Goal: Task Accomplishment & Management: Manage account settings

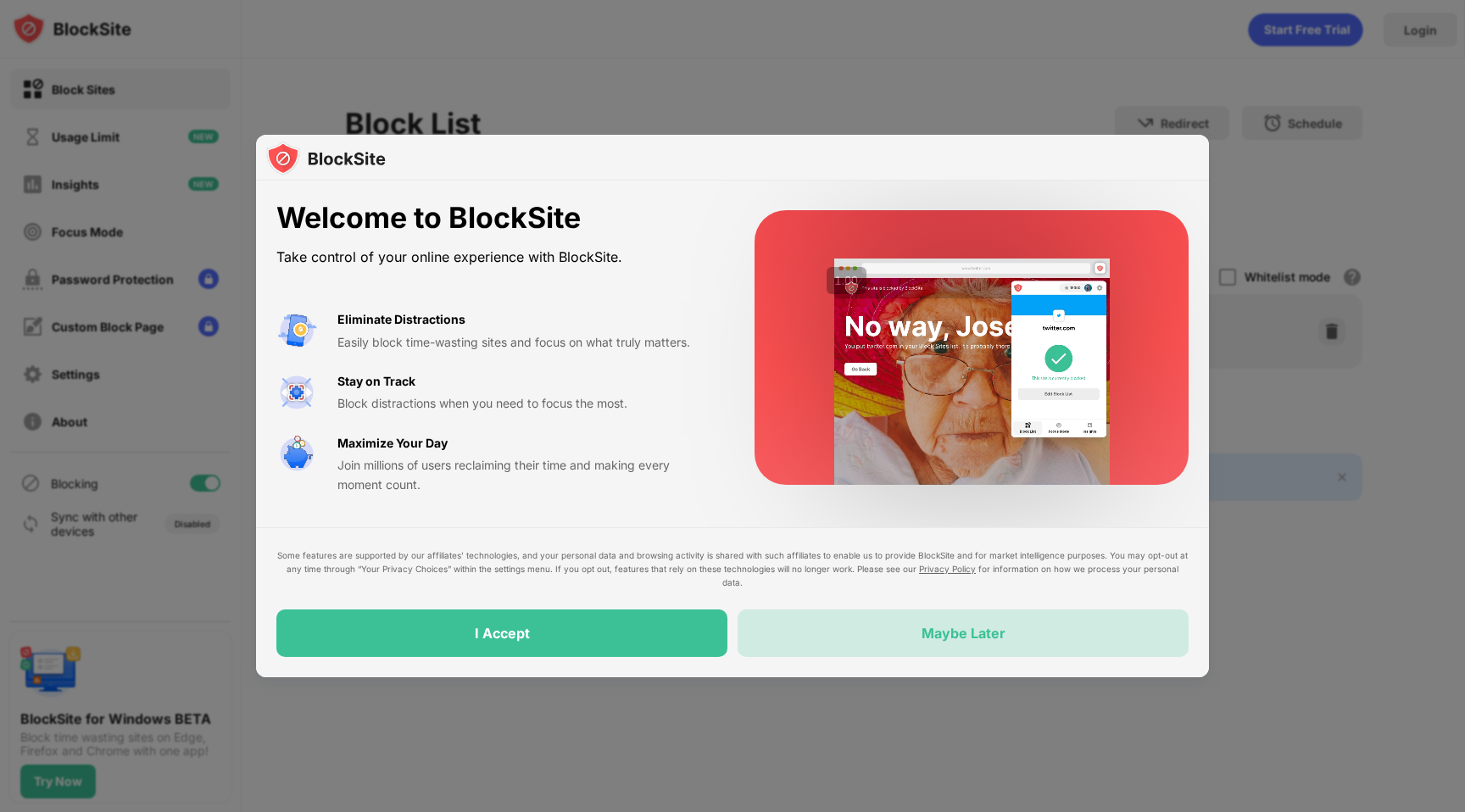
click at [906, 645] on div "Maybe Later" at bounding box center [963, 633] width 451 height 48
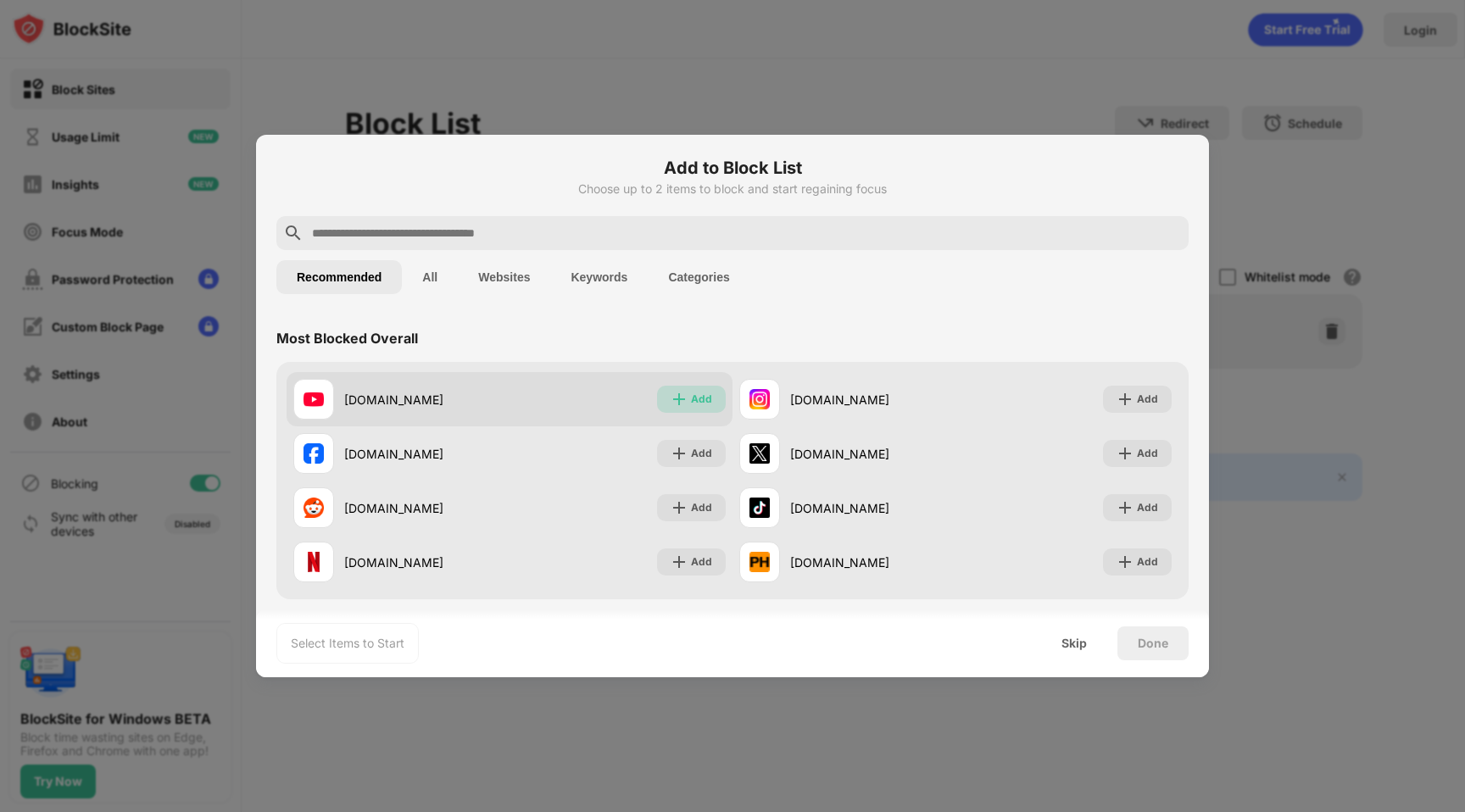
click at [686, 404] on img at bounding box center [679, 399] width 17 height 17
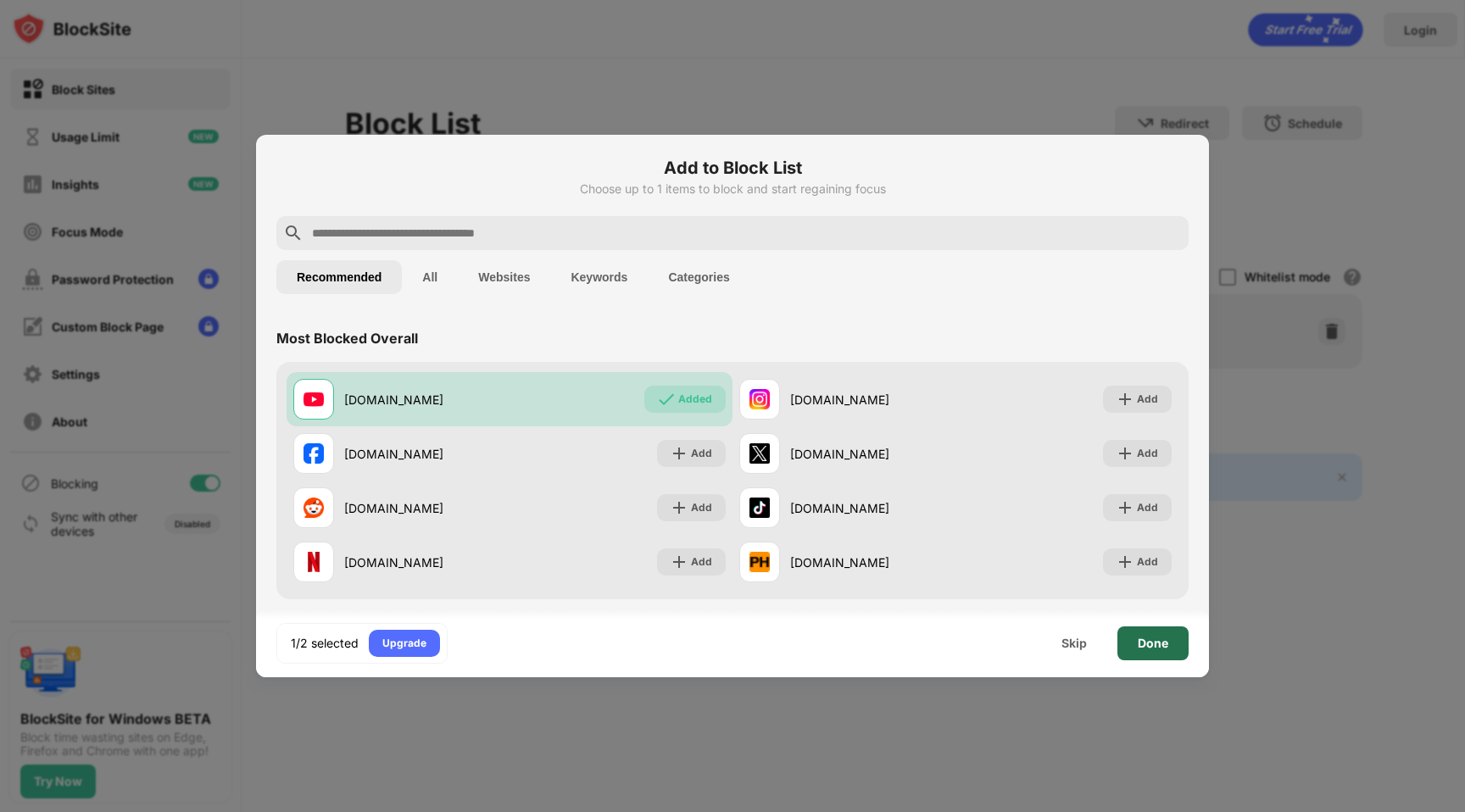
click at [1143, 642] on div "Done" at bounding box center [1153, 643] width 30 height 14
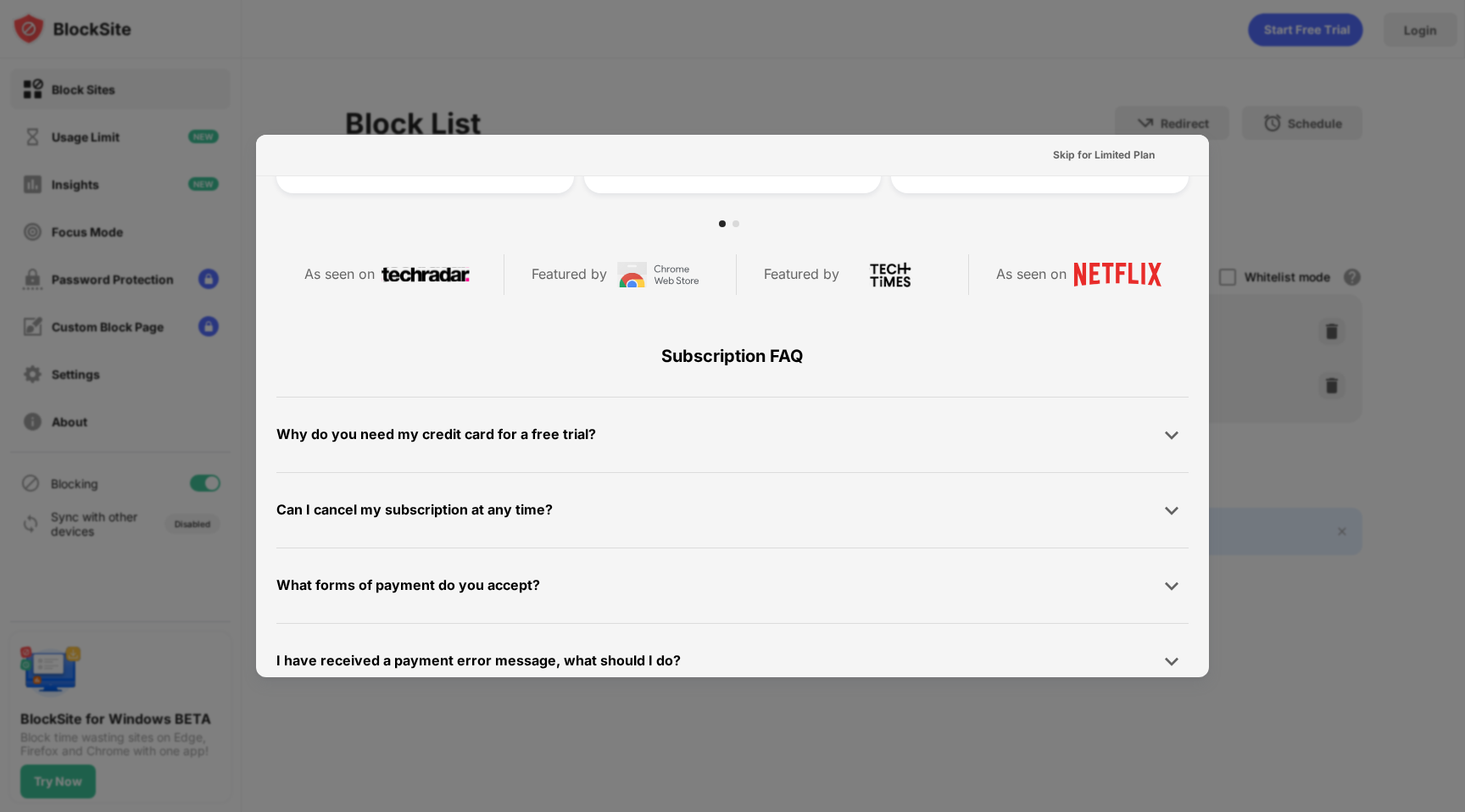
scroll to position [828, 0]
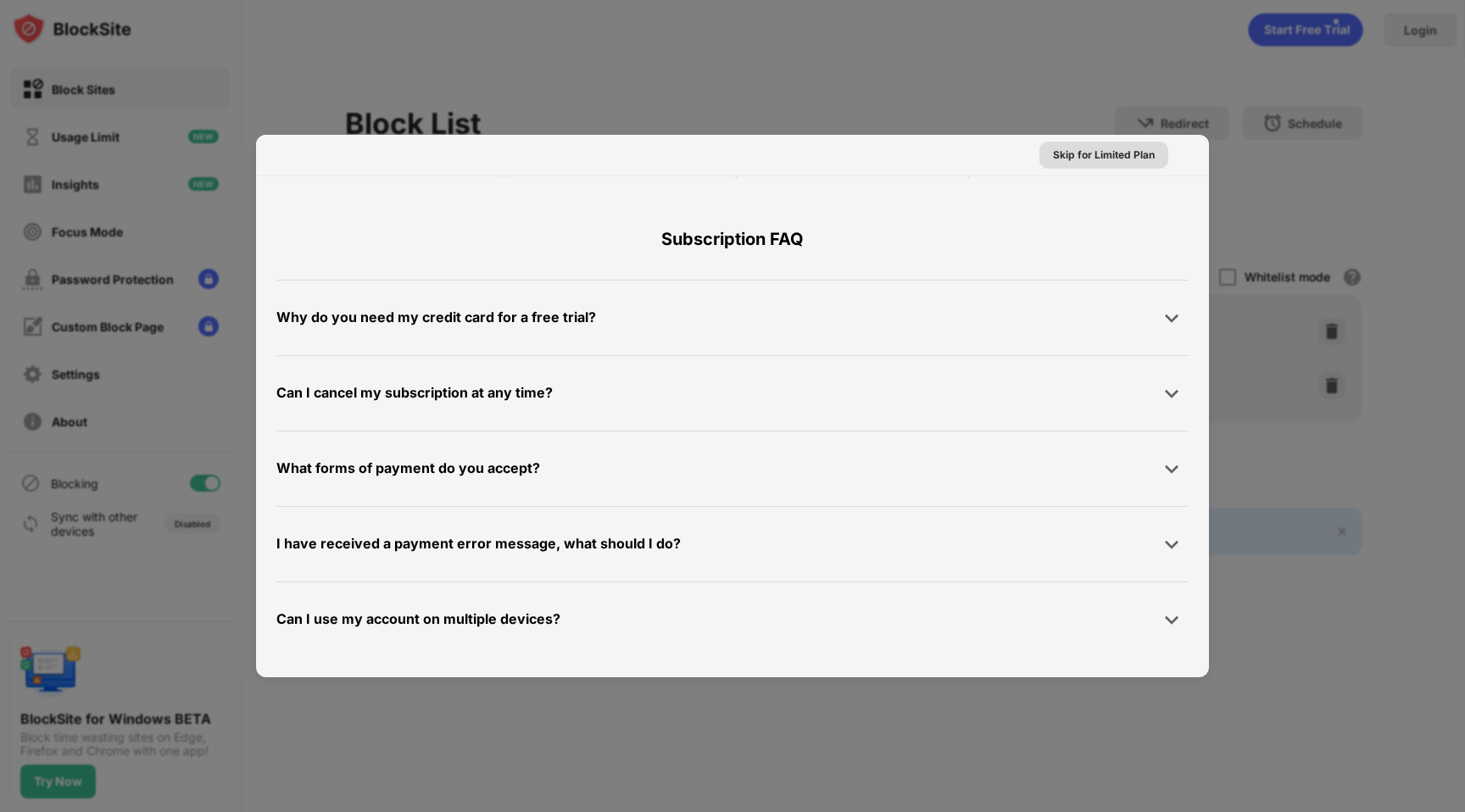
click at [1124, 156] on div "Skip for Limited Plan" at bounding box center [1104, 155] width 102 height 17
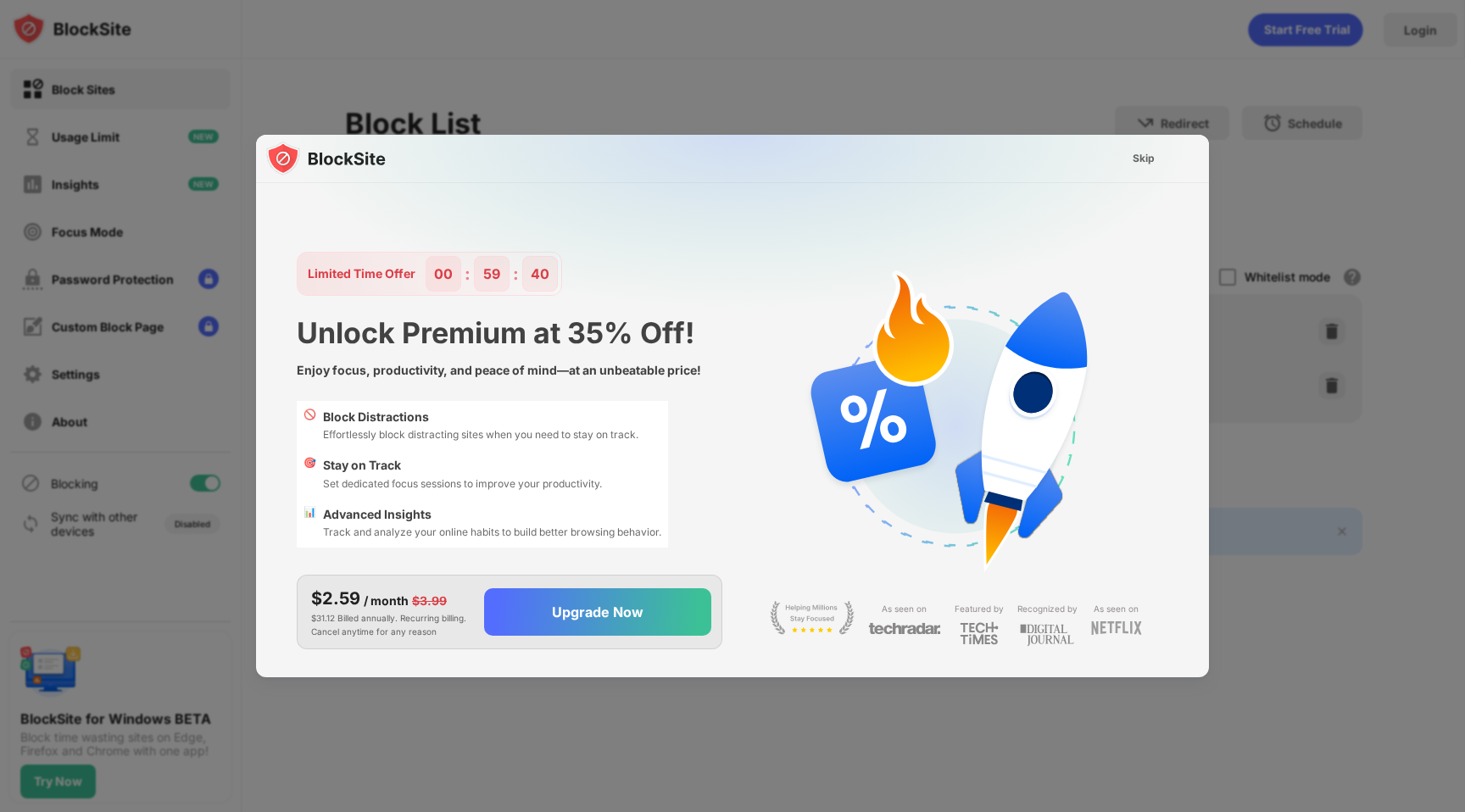
scroll to position [0, 0]
click at [1133, 157] on div "Skip" at bounding box center [1144, 158] width 22 height 17
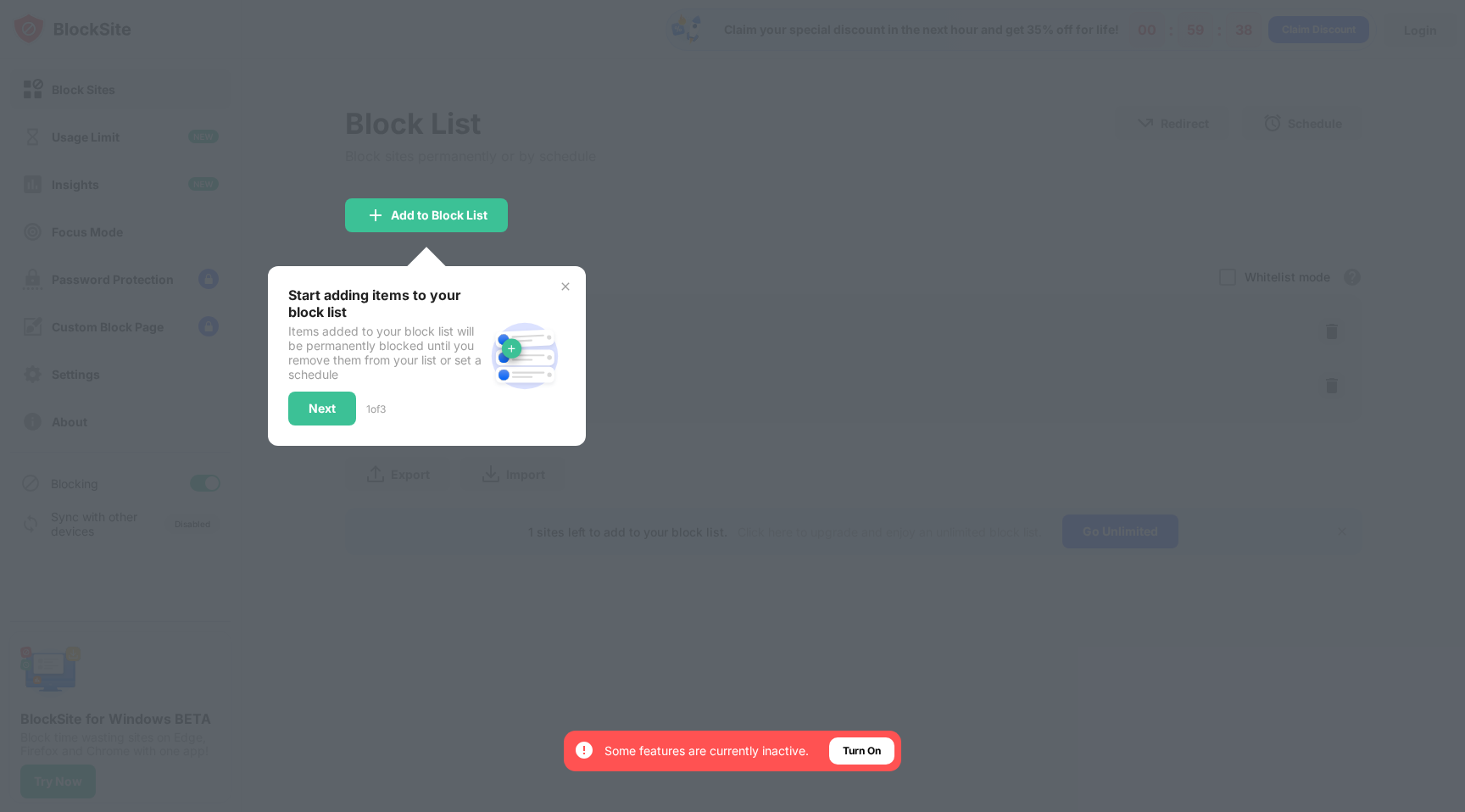
click at [559, 282] on img at bounding box center [565, 286] width 14 height 14
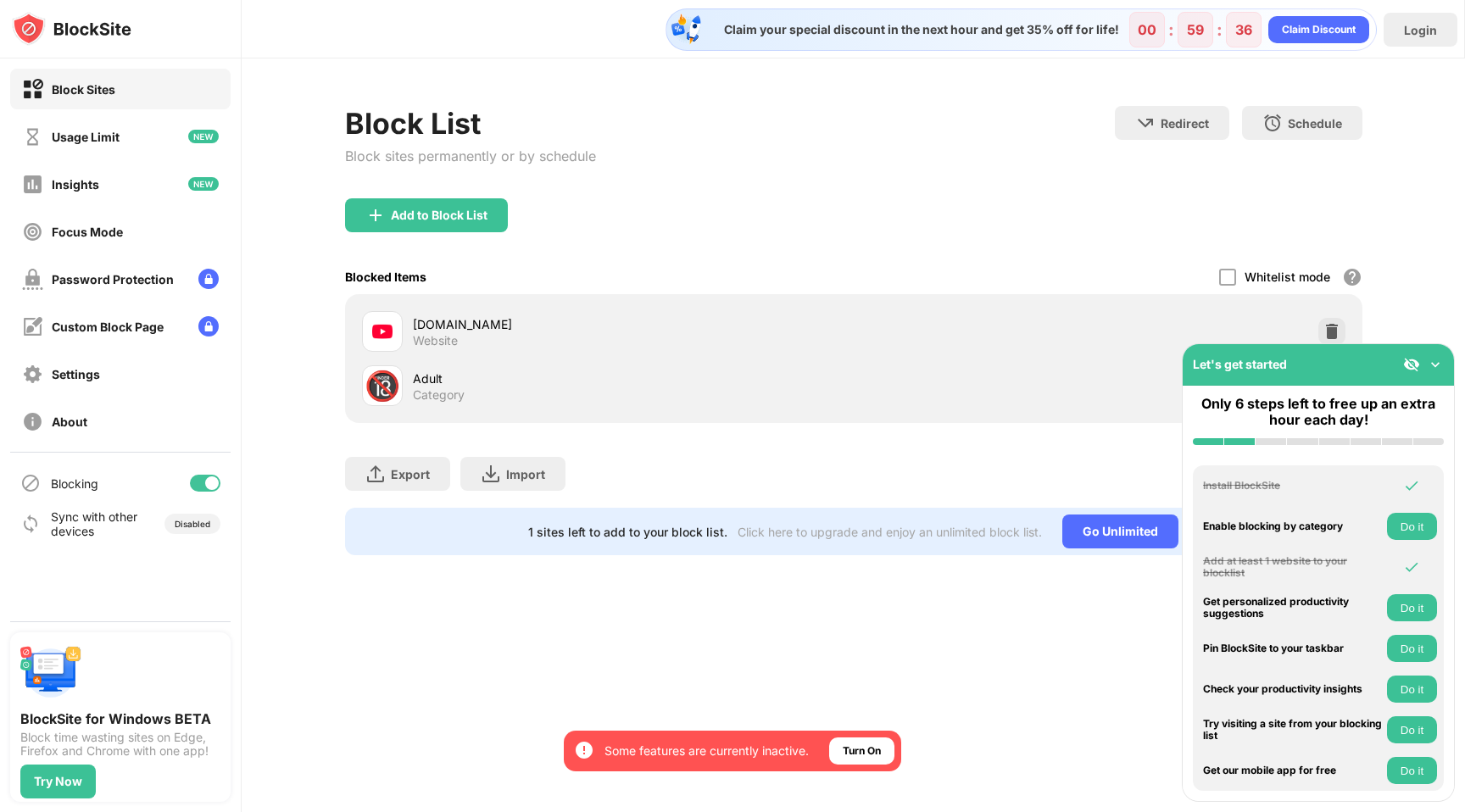
drag, startPoint x: 1231, startPoint y: 367, endPoint x: 1228, endPoint y: 626, distance: 259.0
click at [1229, 627] on div "Let's get started Only 6 steps left to free up an extra hour each day! Install …" at bounding box center [1318, 572] width 273 height 458
click at [1352, 143] on div "Redirect Choose a site to be redirected to when blocking is active Schedule Sel…" at bounding box center [1238, 141] width 247 height 72
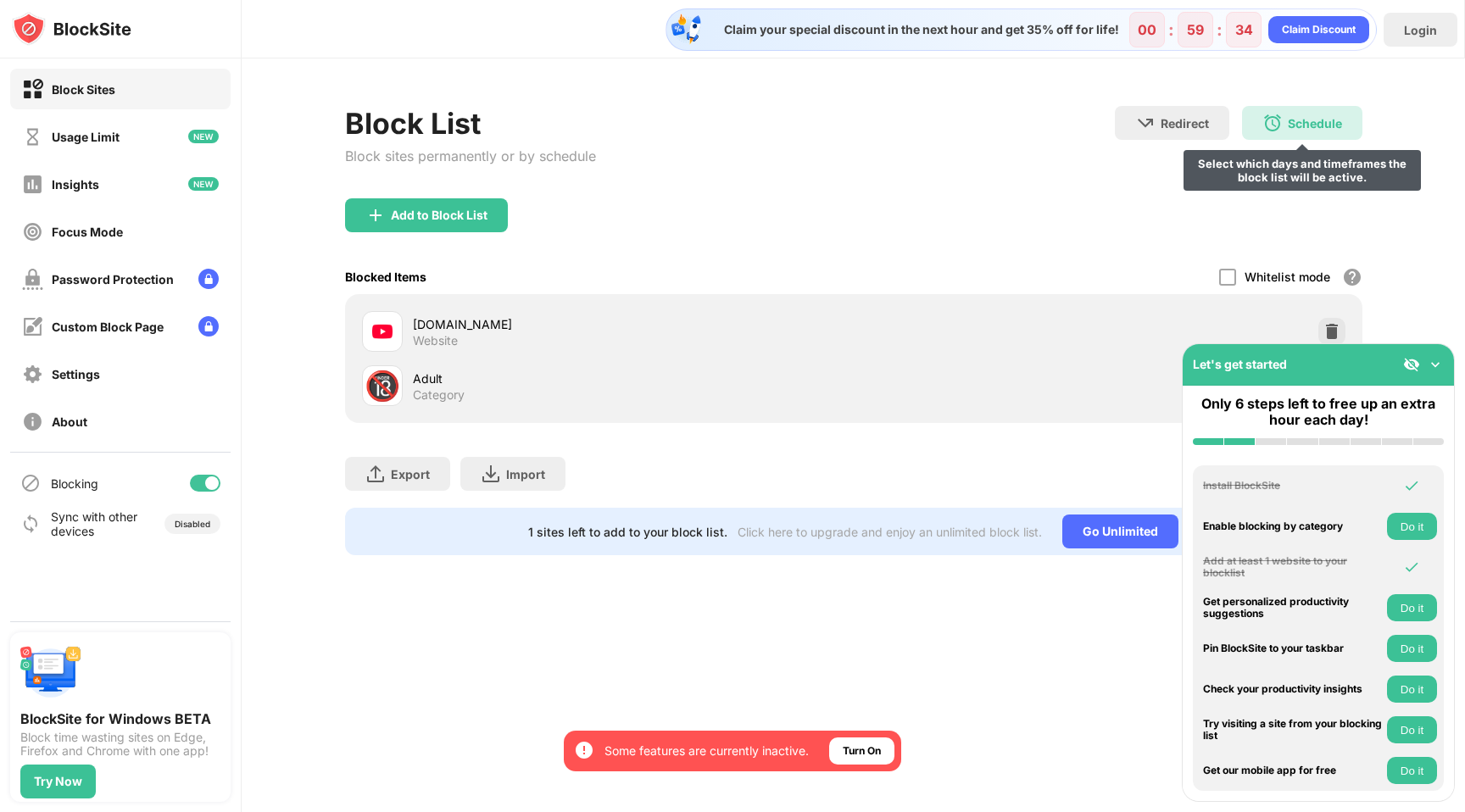
click at [1323, 126] on div "Schedule" at bounding box center [1315, 123] width 54 height 15
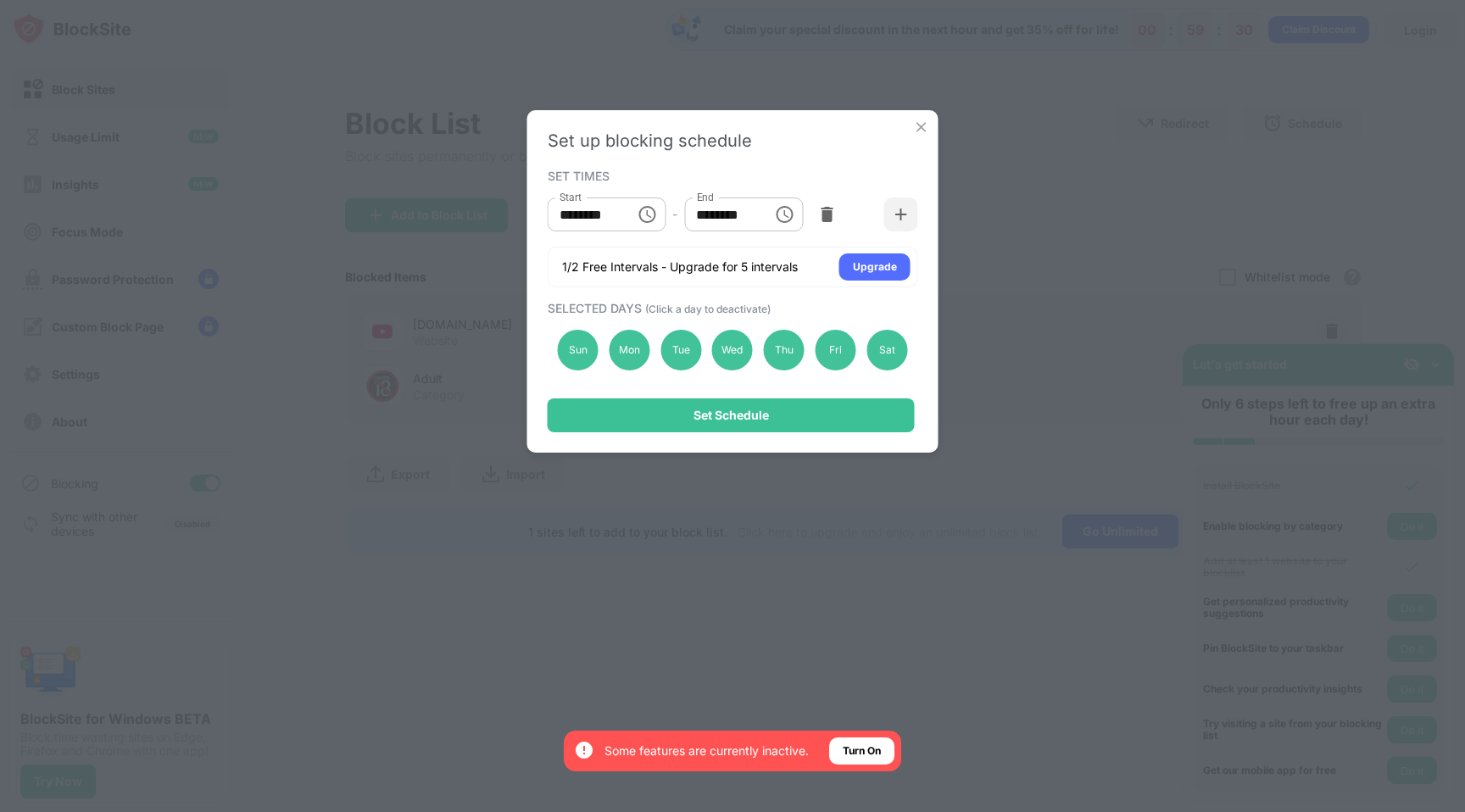
click at [642, 212] on icon "Choose time, selected time is 10:00 AM" at bounding box center [647, 214] width 20 height 20
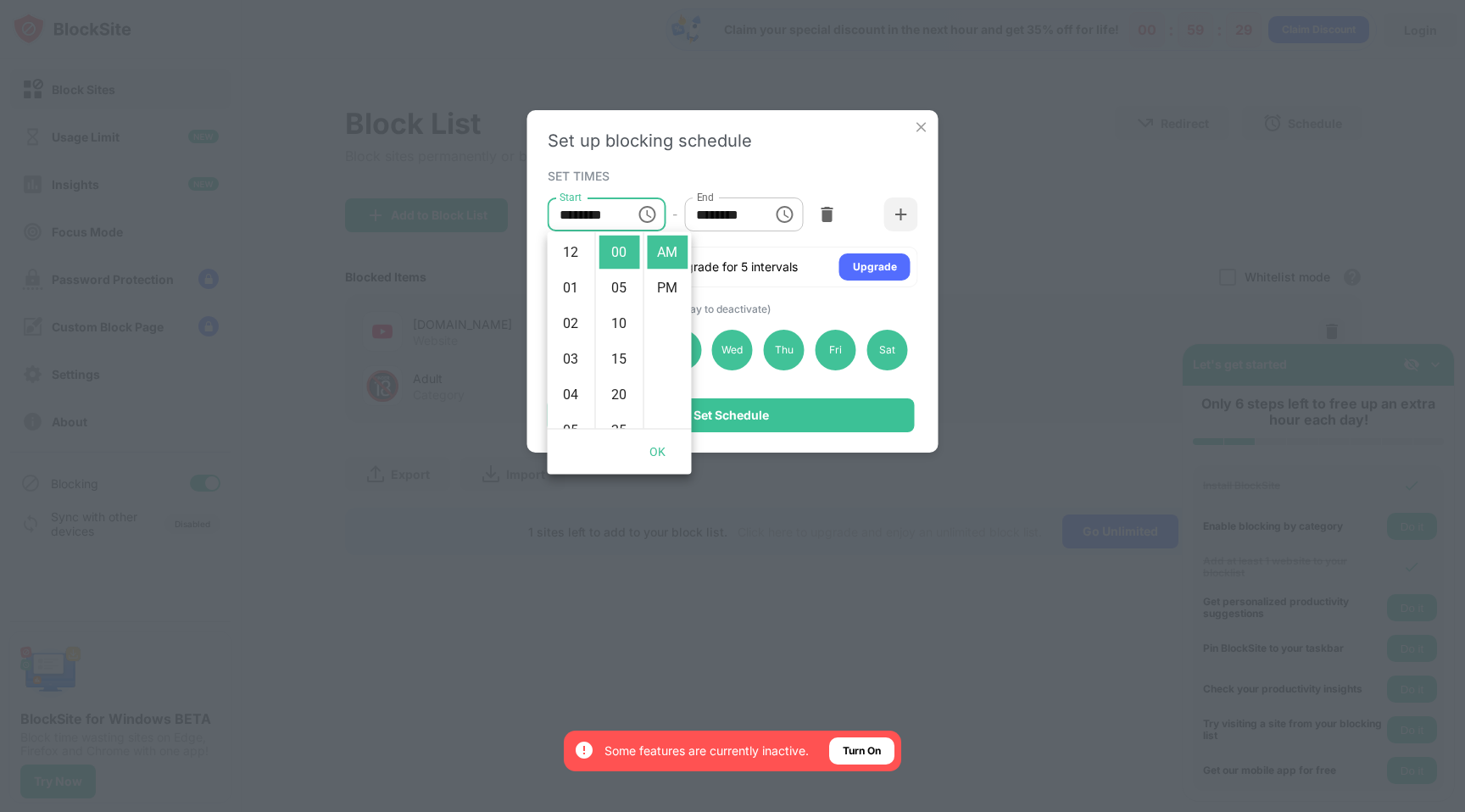
scroll to position [356, 0]
click at [662, 283] on li "PM" at bounding box center [668, 288] width 40 height 34
type input "********"
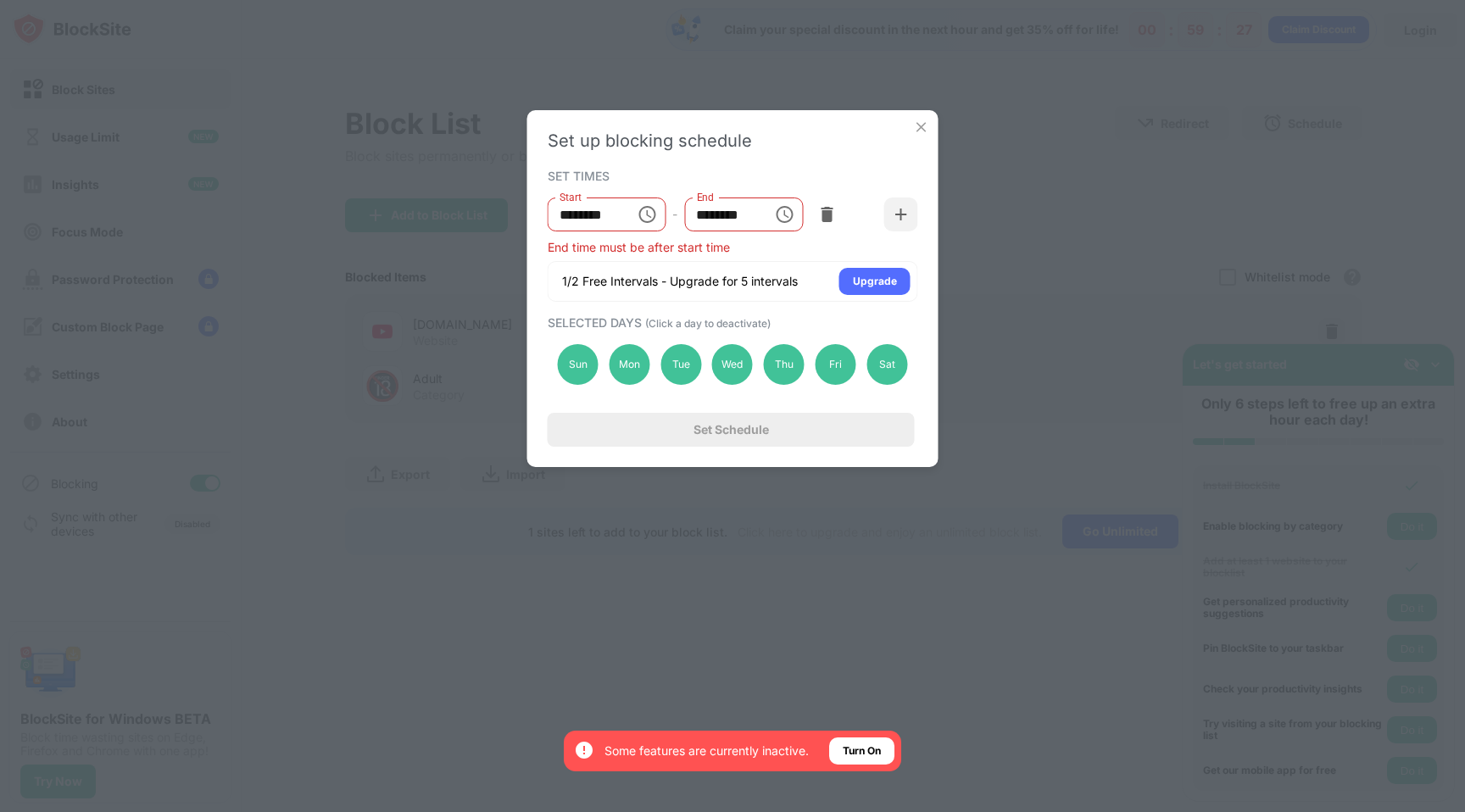
scroll to position [36, 0]
click at [781, 214] on icon "Choose time, selected time is 1:00 PM" at bounding box center [784, 214] width 20 height 20
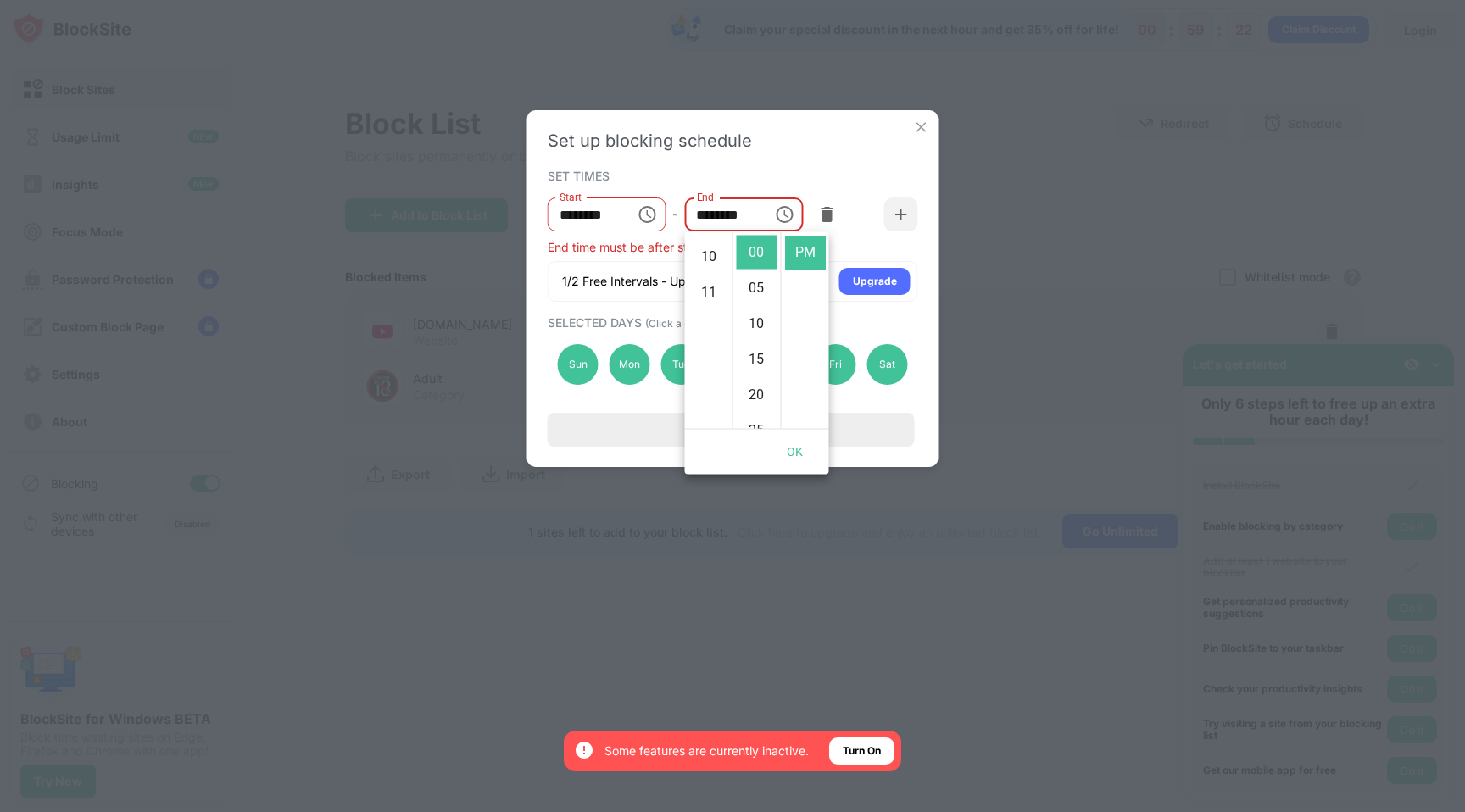
scroll to position [348, 0]
click at [711, 289] on li "11" at bounding box center [709, 296] width 40 height 34
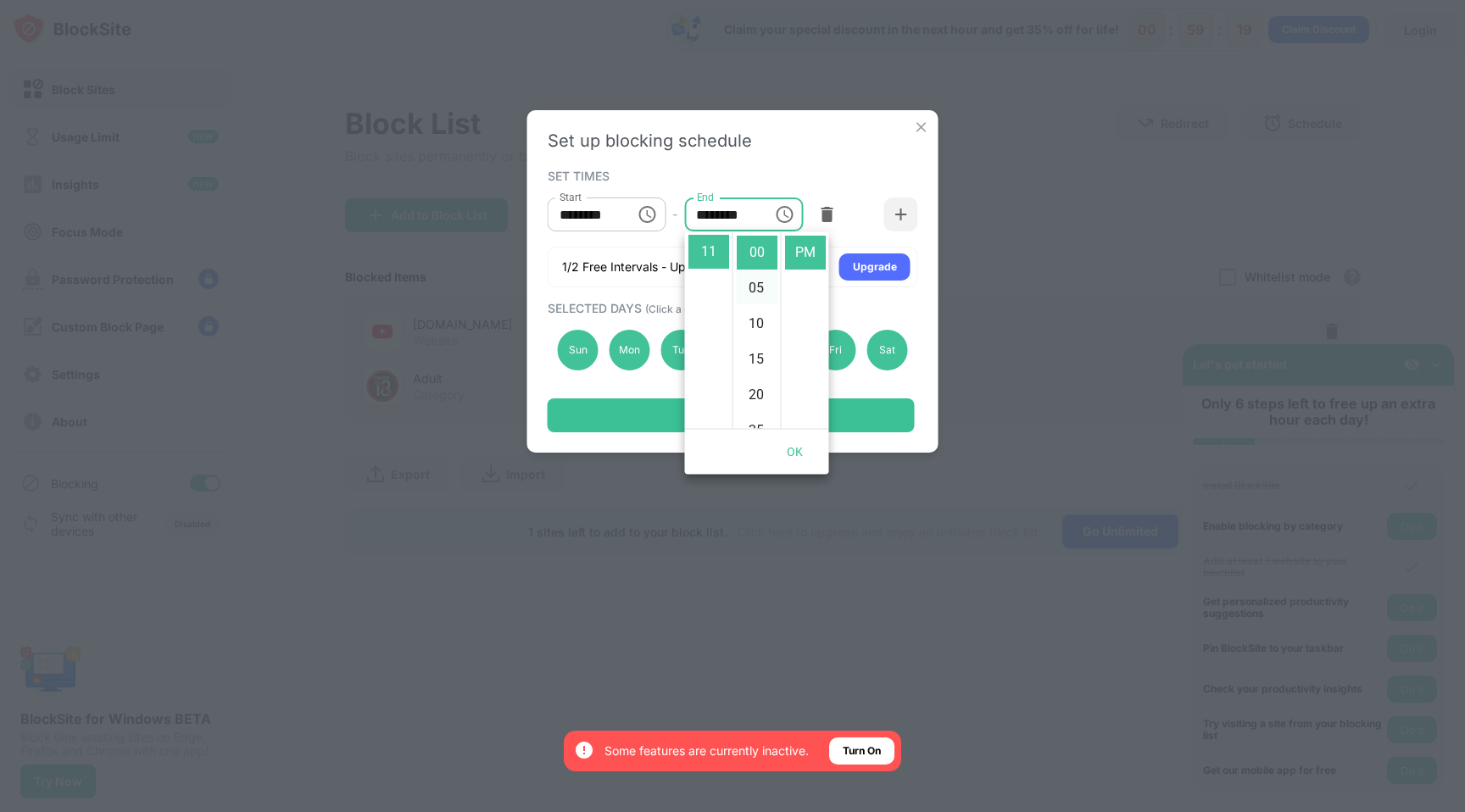
scroll to position [391, 0]
click at [751, 255] on li "55" at bounding box center [757, 252] width 40 height 34
type input "********"
click at [819, 156] on div "Set up blocking schedule SET TIMES Start ******** Start - End ******** End 1/2 …" at bounding box center [732, 281] width 411 height 343
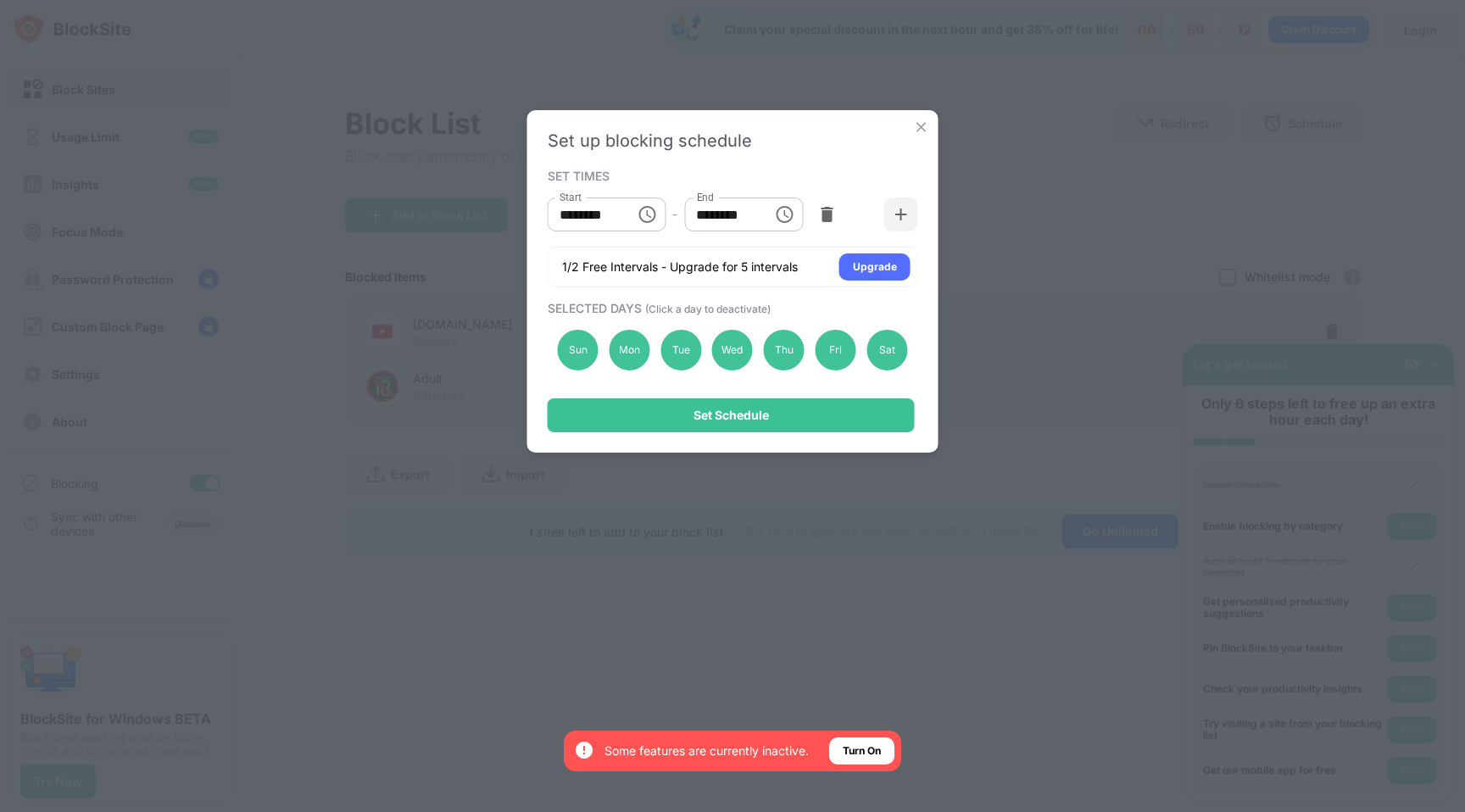
click at [646, 221] on icon "Choose time, selected time is 10:00 PM" at bounding box center [647, 214] width 17 height 17
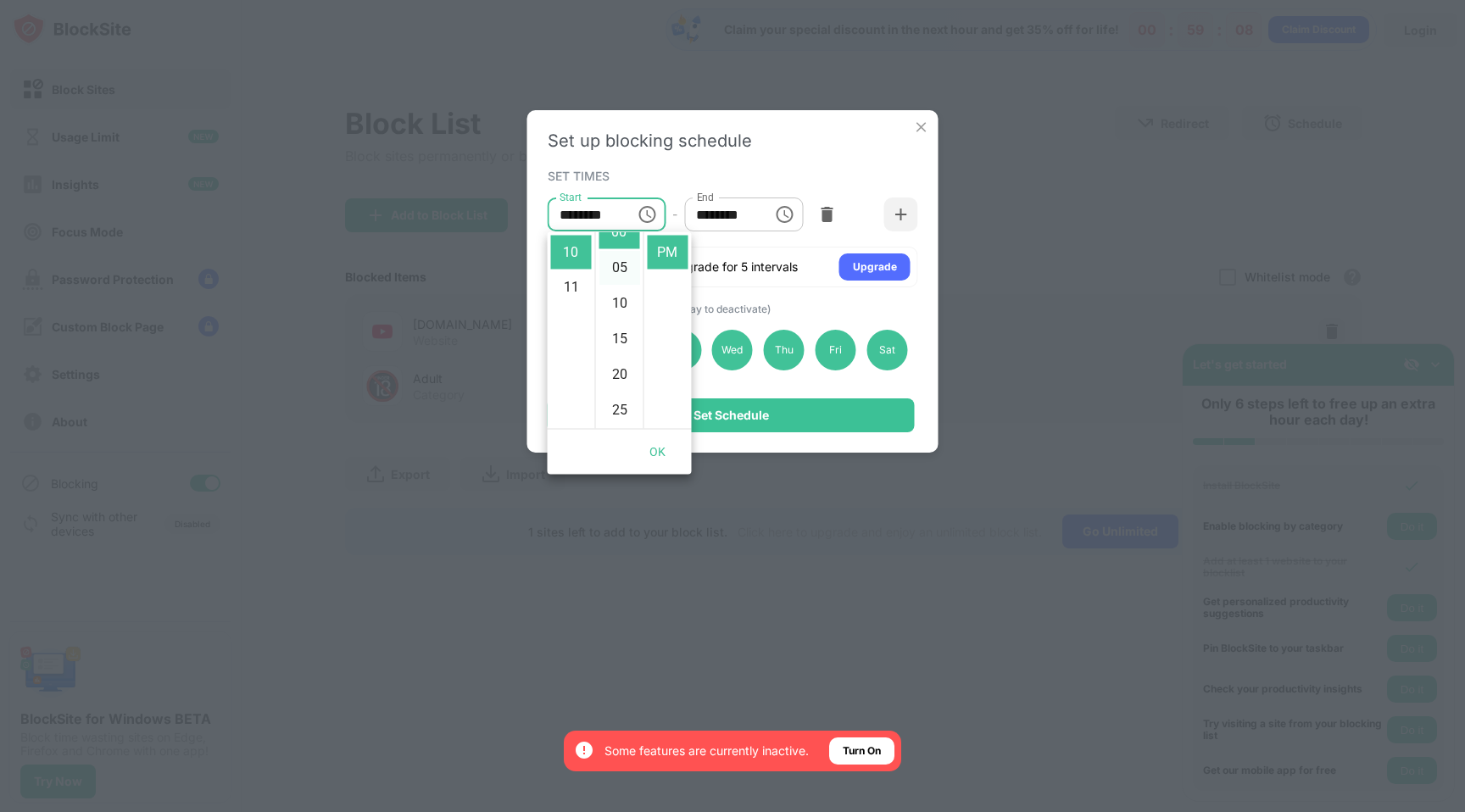
scroll to position [0, 0]
click at [576, 259] on li "08" at bounding box center [572, 254] width 40 height 34
click at [620, 363] on li "30" at bounding box center [619, 365] width 40 height 34
type input "********"
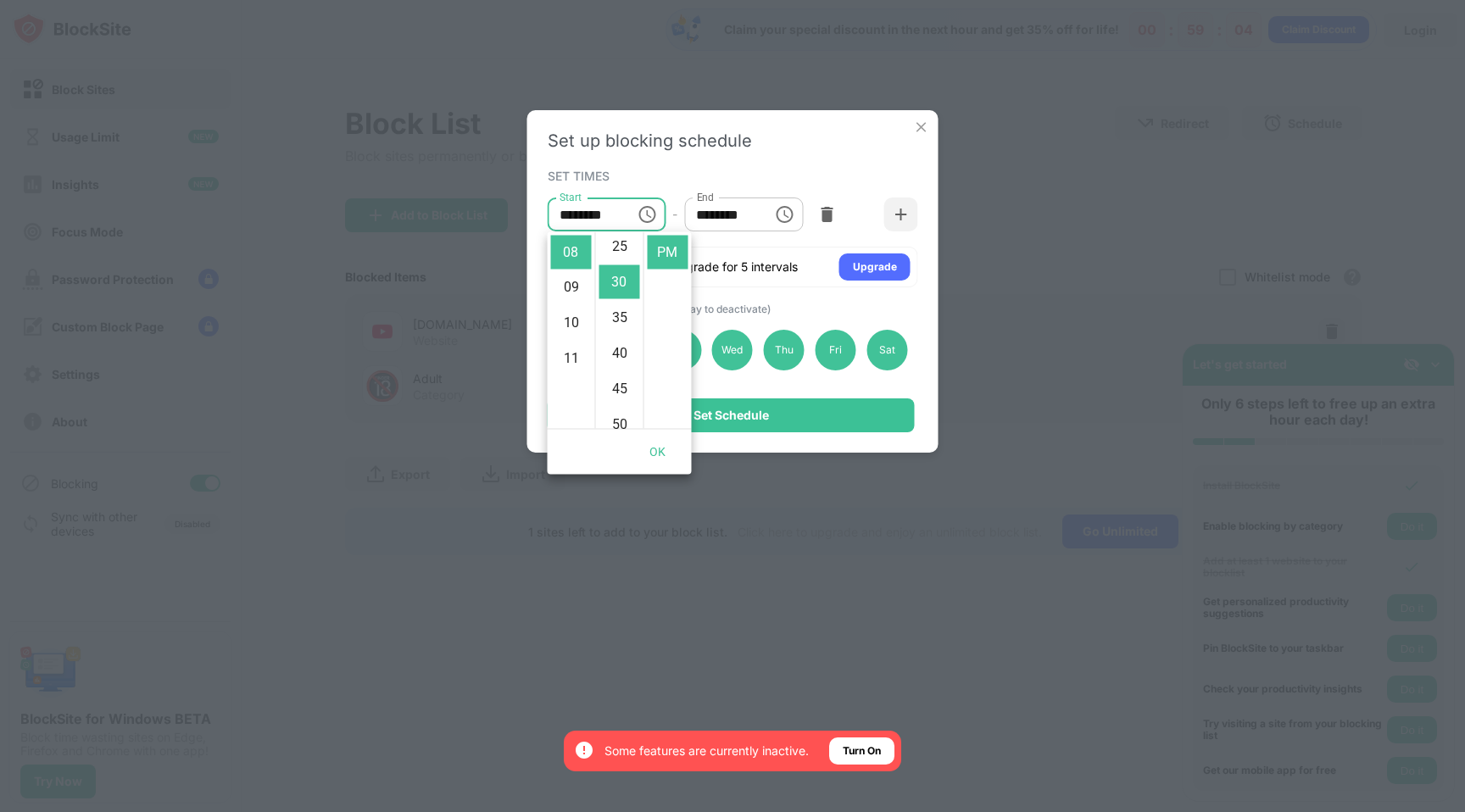
scroll to position [214, 0]
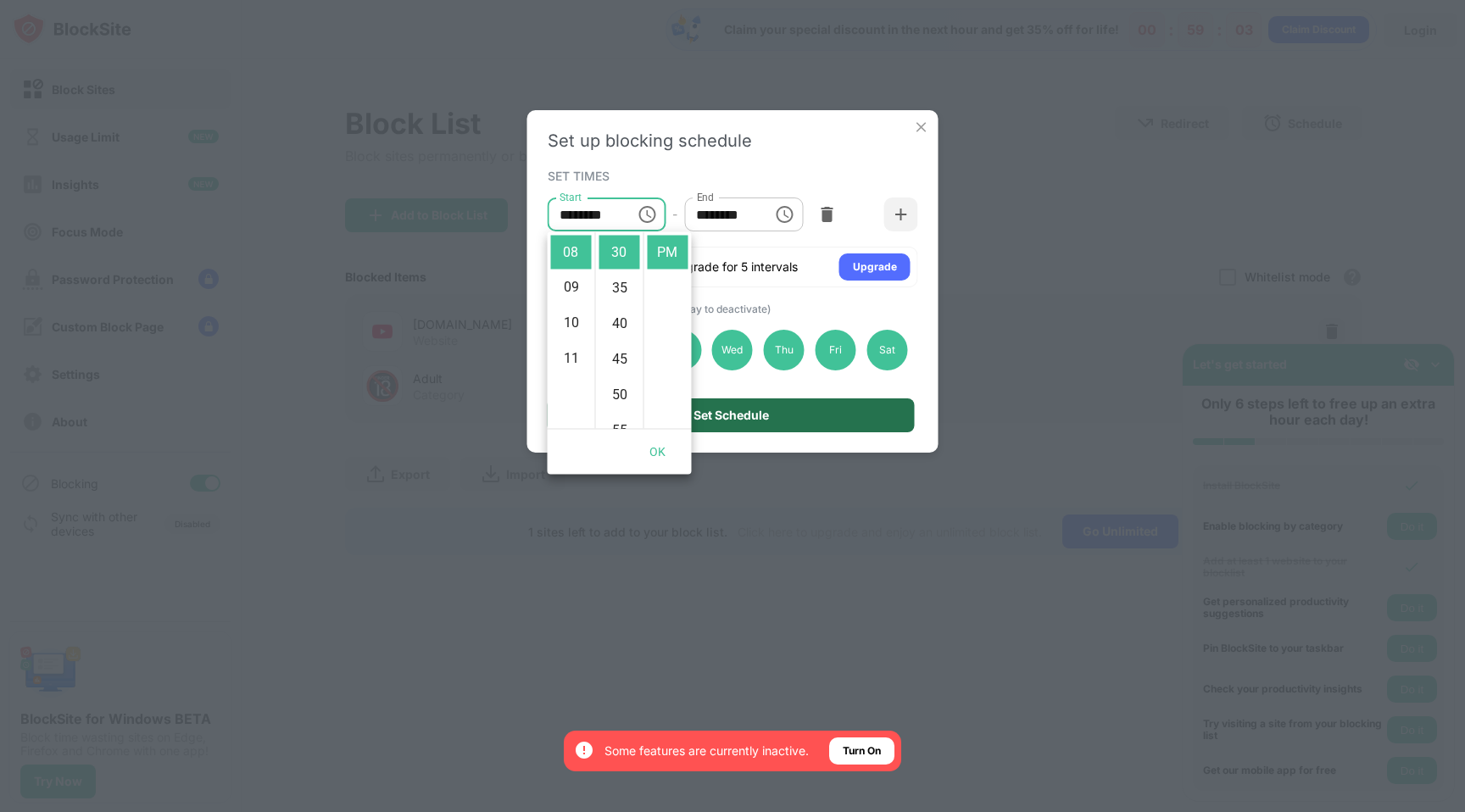
click at [722, 409] on div "Set Schedule" at bounding box center [732, 415] width 75 height 14
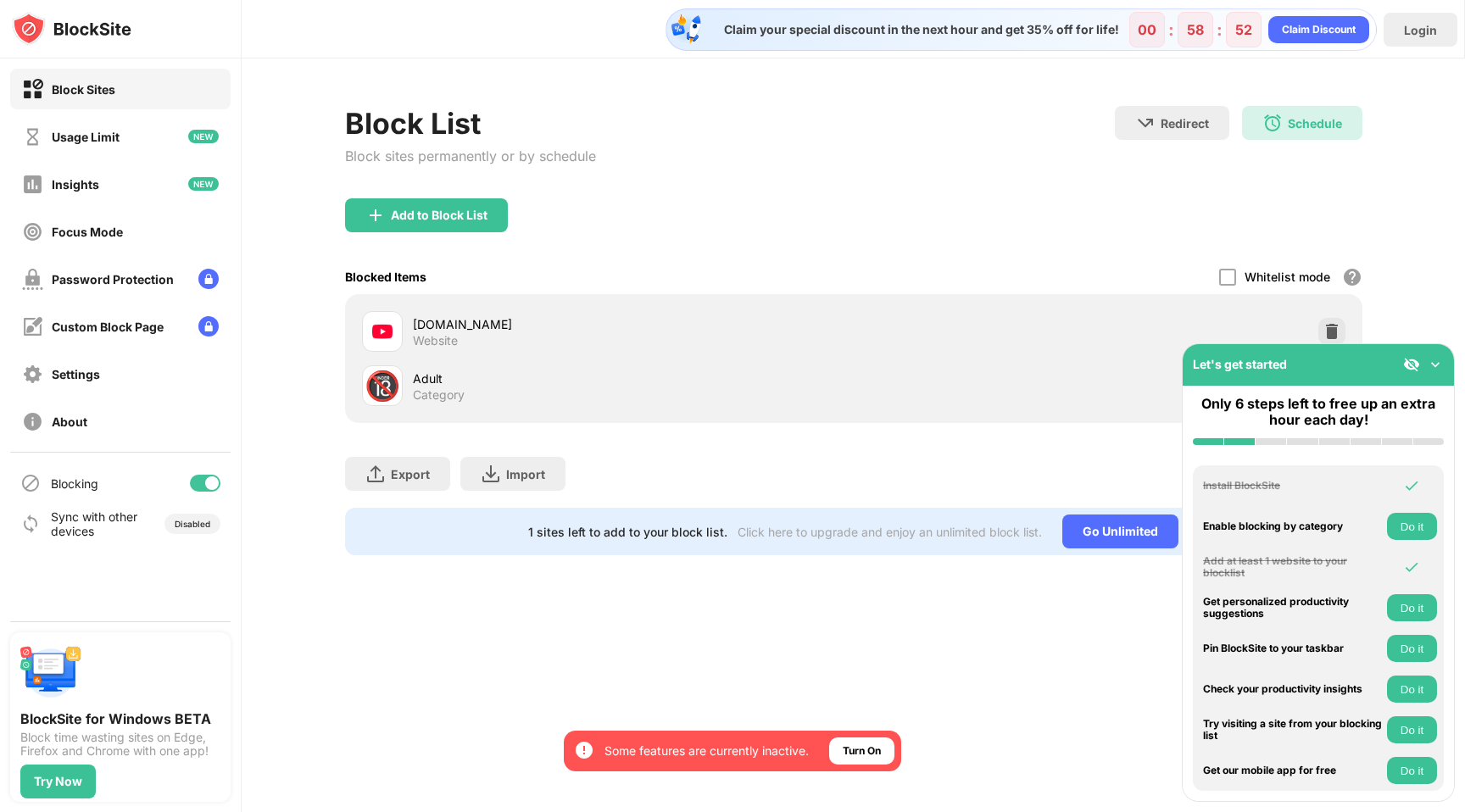
click at [1435, 363] on img at bounding box center [1436, 365] width 17 height 17
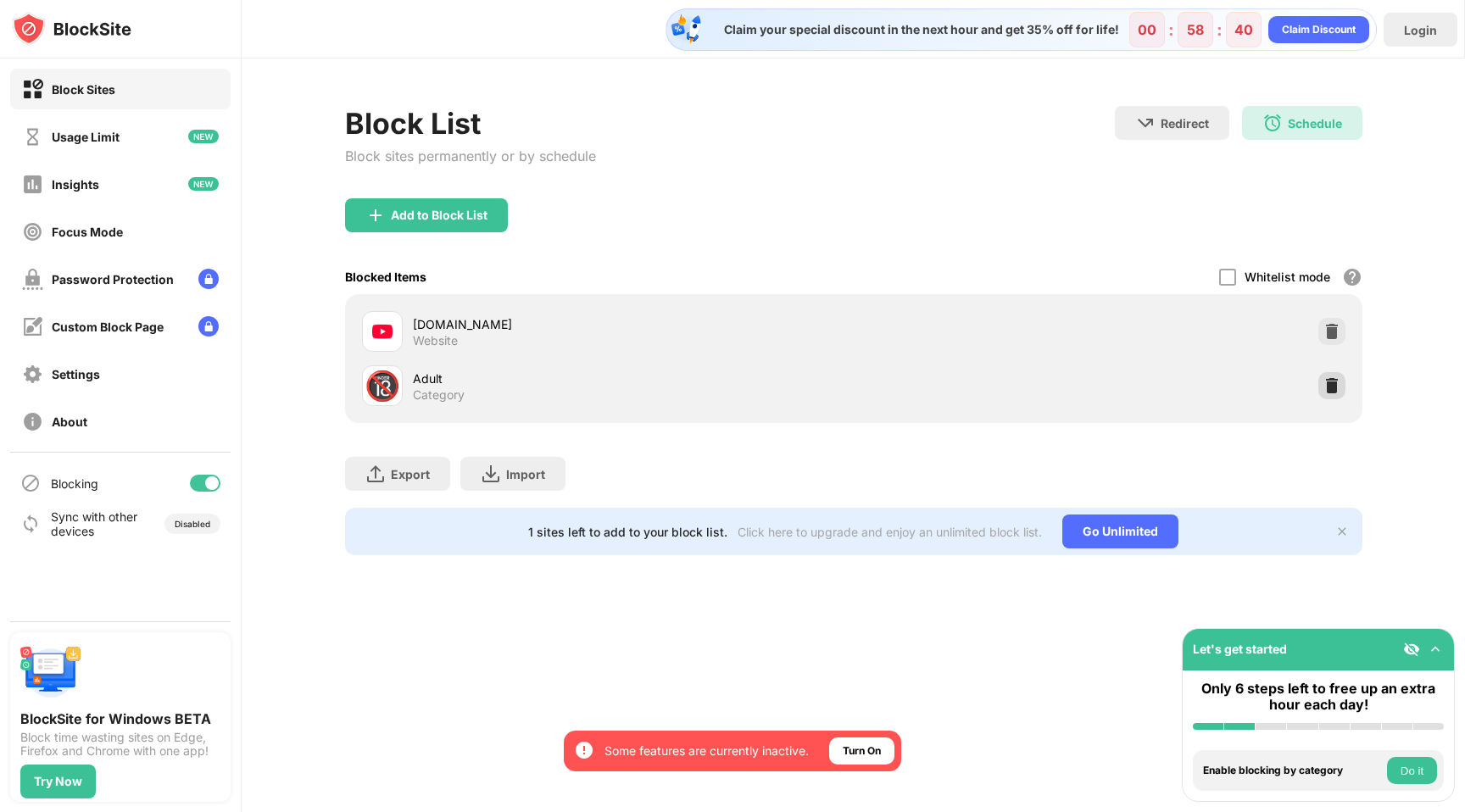
click at [1332, 388] on img at bounding box center [1332, 386] width 17 height 17
